Goal: Participate in discussion: Engage in conversation with other users on a specific topic

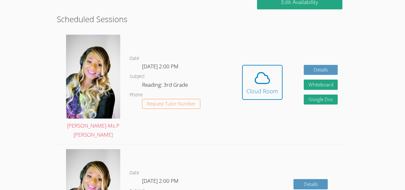
scroll to position [164, 0]
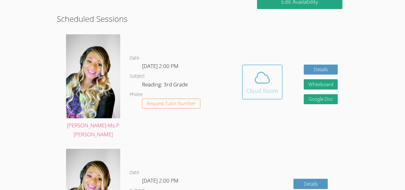
click at [251, 78] on span at bounding box center [262, 77] width 32 height 17
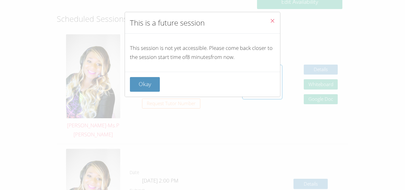
click at [274, 18] on icon "Close" at bounding box center [272, 20] width 5 height 5
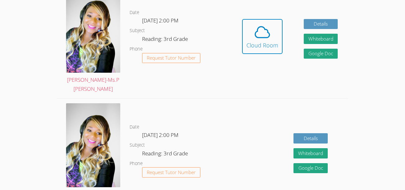
scroll to position [206, 0]
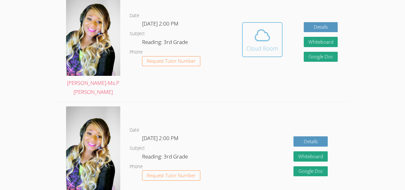
click at [252, 32] on span at bounding box center [262, 34] width 32 height 17
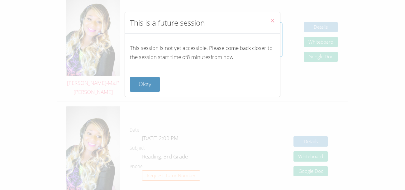
click at [277, 15] on button "Close" at bounding box center [272, 21] width 15 height 19
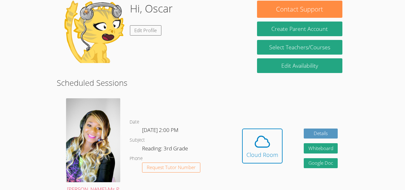
scroll to position [102, 0]
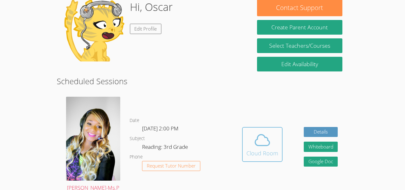
click at [267, 144] on icon at bounding box center [261, 139] width 17 height 17
click at [257, 163] on link "Cloud Room" at bounding box center [262, 147] width 40 height 40
click at [259, 145] on icon at bounding box center [262, 139] width 14 height 11
click at [262, 140] on icon at bounding box center [261, 139] width 17 height 17
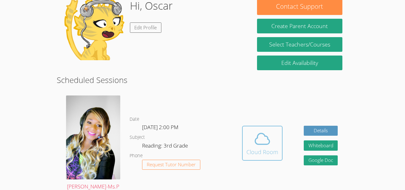
scroll to position [104, 0]
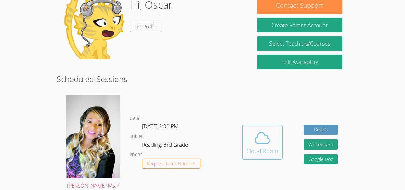
click at [242, 125] on button "Cloud Room" at bounding box center [262, 142] width 40 height 35
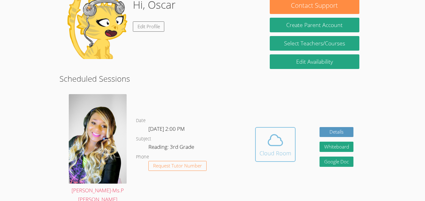
click at [281, 127] on button "Cloud Room" at bounding box center [275, 144] width 40 height 35
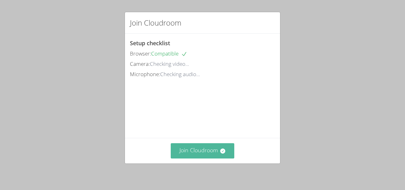
click at [210, 153] on button "Join Cloudroom" at bounding box center [203, 150] width 64 height 15
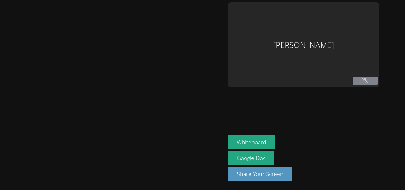
click at [211, 155] on div at bounding box center [112, 94] width 220 height 185
click at [217, 159] on div at bounding box center [112, 94] width 220 height 185
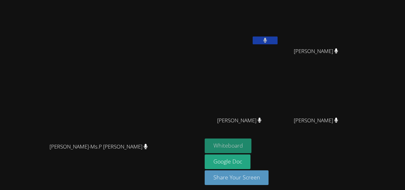
click at [252, 138] on button "Whiteboard" at bounding box center [228, 145] width 47 height 15
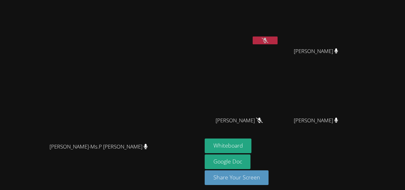
click at [277, 37] on button at bounding box center [264, 40] width 25 height 8
click at [252, 36] on button at bounding box center [264, 40] width 25 height 8
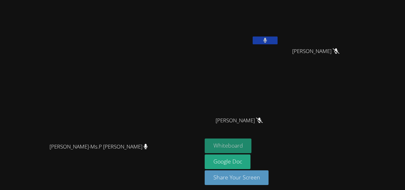
click at [252, 144] on button "Whiteboard" at bounding box center [228, 145] width 47 height 15
click at [252, 148] on button "Whiteboard" at bounding box center [228, 145] width 47 height 15
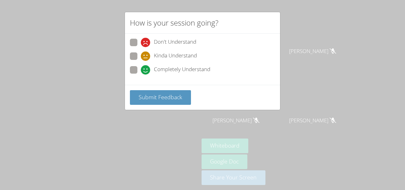
click at [176, 72] on span "Completely Understand" at bounding box center [182, 69] width 56 height 9
click at [146, 71] on input "Completely Understand" at bounding box center [143, 68] width 5 height 5
radio input "true"
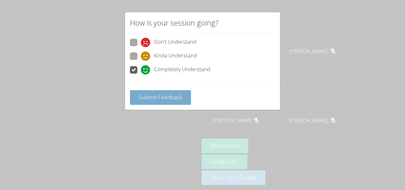
click at [174, 100] on span "Submit Feedback" at bounding box center [161, 96] width 44 height 7
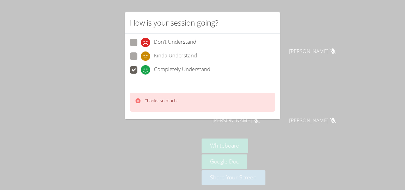
click at [180, 69] on span "Completely Understand" at bounding box center [182, 69] width 56 height 9
click at [146, 69] on input "Completely Understand" at bounding box center [143, 68] width 5 height 5
click at [176, 106] on div "Thanks so much!" at bounding box center [161, 101] width 33 height 9
click at [178, 91] on div "Thanks so much!" at bounding box center [202, 102] width 155 height 34
click at [241, 94] on div "Thanks so much!" at bounding box center [202, 101] width 145 height 19
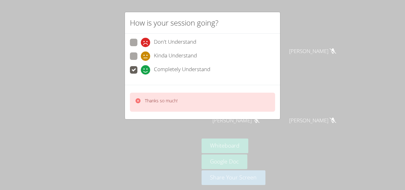
click at [265, 99] on div "Thanks so much!" at bounding box center [202, 101] width 145 height 19
click at [265, 97] on div "Thanks so much!" at bounding box center [202, 101] width 145 height 19
click at [259, 83] on div "Don't Understand Kinda Understand Completely Understand" at bounding box center [202, 59] width 155 height 51
click at [261, 89] on div "Thanks so much!" at bounding box center [202, 102] width 155 height 34
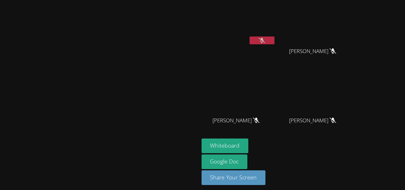
click at [252, 97] on video at bounding box center [238, 93] width 74 height 42
click at [266, 179] on button "Share Your Screen" at bounding box center [233, 177] width 64 height 15
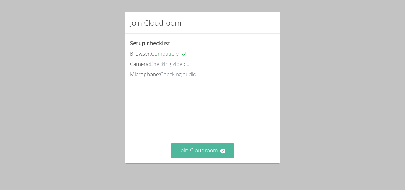
click at [213, 152] on button "Join Cloudroom" at bounding box center [203, 150] width 64 height 15
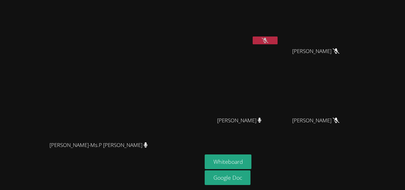
click at [268, 38] on icon at bounding box center [264, 40] width 7 height 5
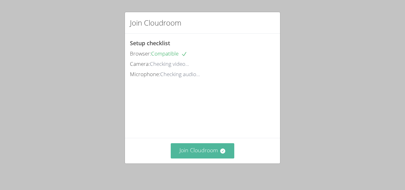
click at [204, 156] on button "Join Cloudroom" at bounding box center [203, 150] width 64 height 15
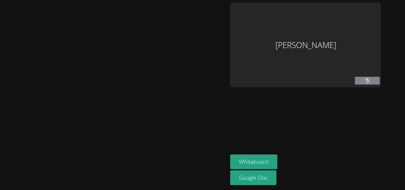
click at [213, 153] on div at bounding box center [113, 94] width 223 height 185
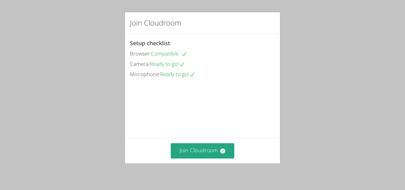
click at [209, 130] on video at bounding box center [176, 107] width 93 height 47
click at [211, 148] on button "Join Cloudroom" at bounding box center [203, 150] width 64 height 15
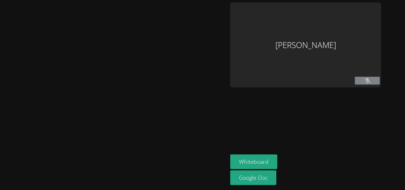
click at [207, 148] on div at bounding box center [113, 94] width 223 height 185
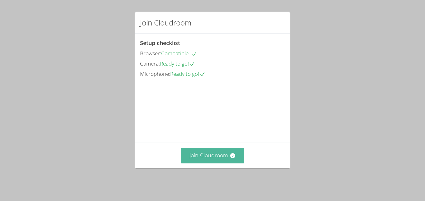
click at [222, 163] on button "Join Cloudroom" at bounding box center [213, 155] width 64 height 15
